Goal: Find specific page/section: Find specific page/section

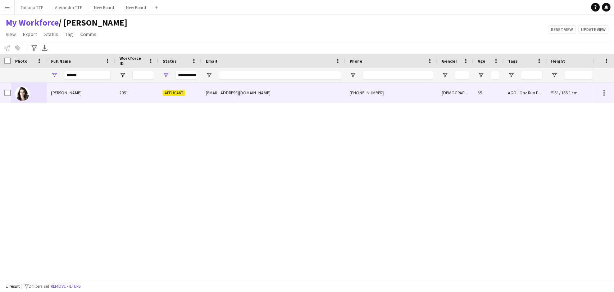
type input "******"
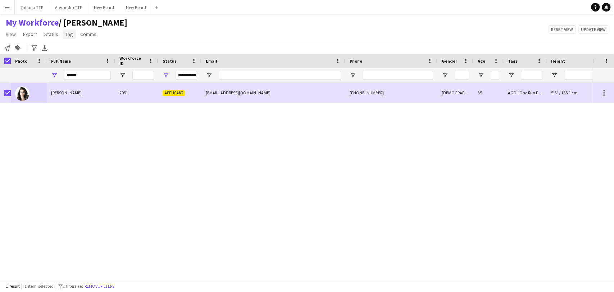
click at [69, 36] on span "Tag" at bounding box center [69, 34] width 8 height 6
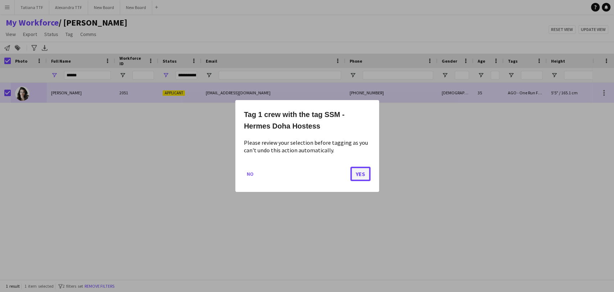
click at [362, 175] on button "Yes" at bounding box center [360, 173] width 20 height 14
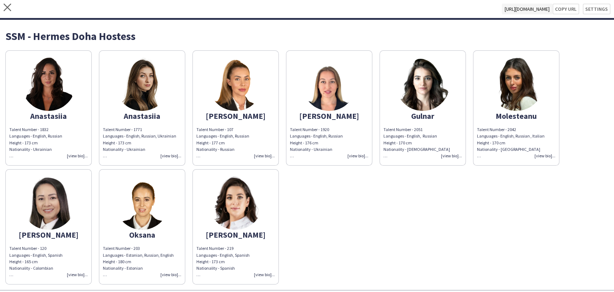
click at [449, 154] on div "Talent Number - 2051 Languages - English, Russian Height - 170 cm Nationality -…" at bounding box center [422, 142] width 78 height 33
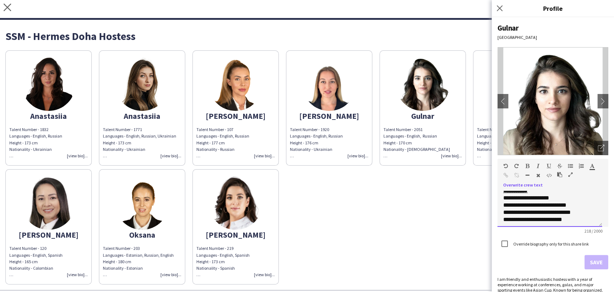
scroll to position [41, 0]
click at [381, 218] on div "Anastasiia Talent Number - 1832 Languages - English, Russian Height - 173 cm Na…" at bounding box center [306, 165] width 603 height 237
